Goal: Unclear: Unclear

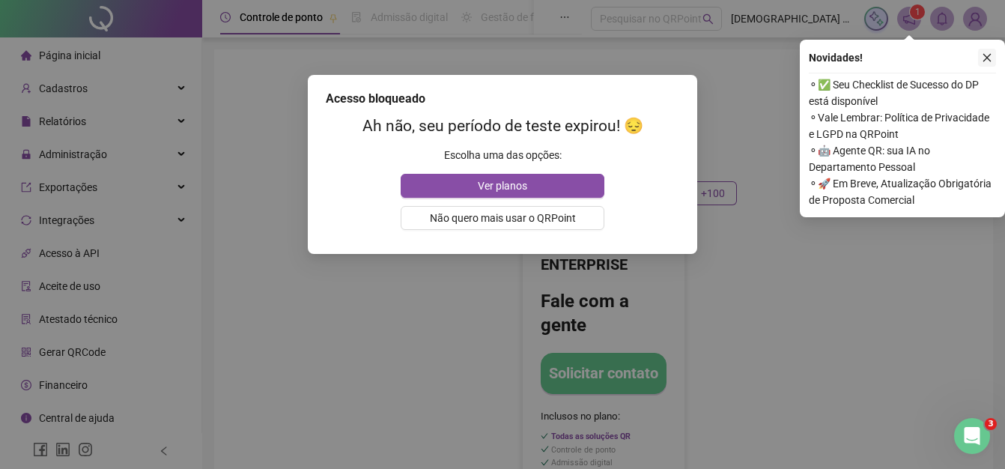
click at [991, 55] on icon "close" at bounding box center [987, 57] width 10 height 10
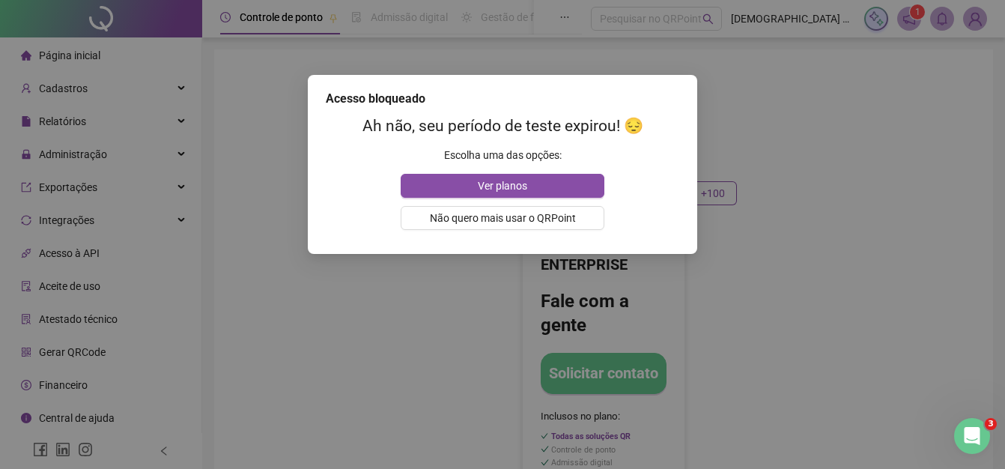
click at [842, 191] on div "Acesso bloqueado Ah não, seu período de teste expirou! 😔 Escolha uma das opções…" at bounding box center [502, 234] width 1005 height 469
drag, startPoint x: 240, startPoint y: 336, endPoint x: 254, endPoint y: 331, distance: 14.5
click at [243, 336] on div "Acesso bloqueado Ah não, seu período de teste expirou! 😔 Escolha uma das opções…" at bounding box center [502, 234] width 1005 height 469
click at [816, 136] on div "Acesso bloqueado Ah não, seu período de teste expirou! 😔 Escolha uma das opções…" at bounding box center [502, 234] width 1005 height 469
click at [786, 97] on div "Acesso bloqueado Ah não, seu período de teste expirou! 😔 Escolha uma das opções…" at bounding box center [502, 234] width 1005 height 469
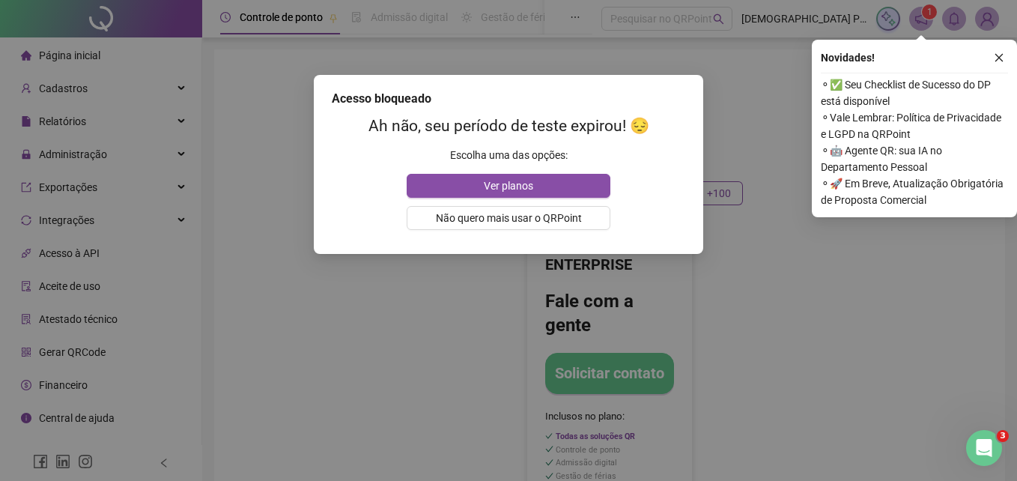
drag, startPoint x: 25, startPoint y: 204, endPoint x: 67, endPoint y: 217, distance: 43.1
click at [27, 204] on div "Acesso bloqueado Ah não, seu período de teste expirou! 😔 Escolha uma das opções…" at bounding box center [508, 240] width 1017 height 481
